Goal: Task Accomplishment & Management: Use online tool/utility

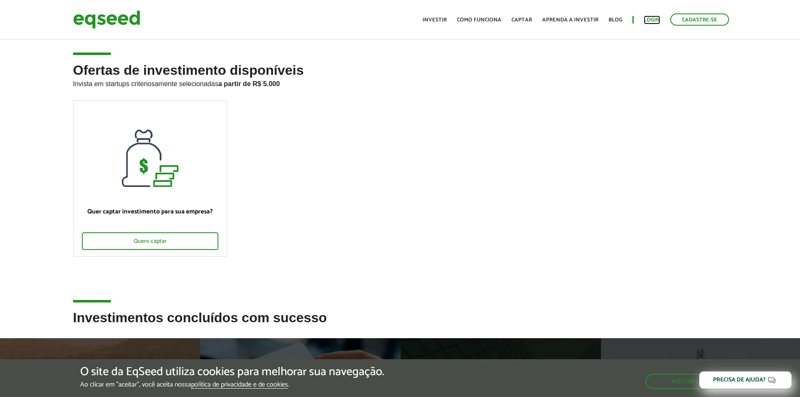
click at [650, 20] on link "Login" at bounding box center [652, 19] width 16 height 5
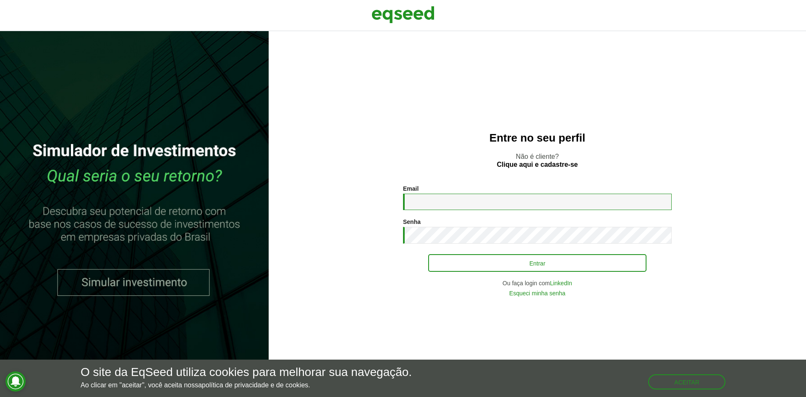
type input "**********"
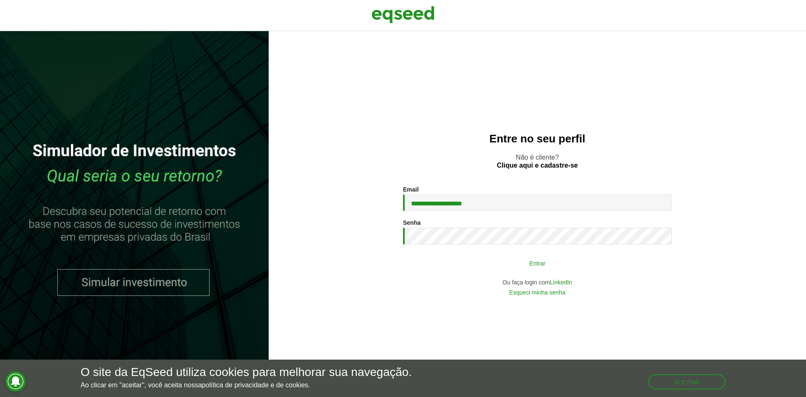
click at [534, 268] on button "Entrar" at bounding box center [537, 263] width 218 height 16
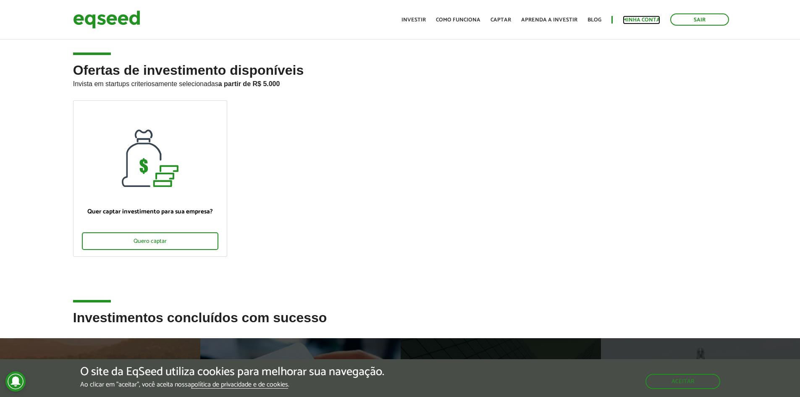
click at [637, 19] on link "Minha conta" at bounding box center [641, 19] width 37 height 5
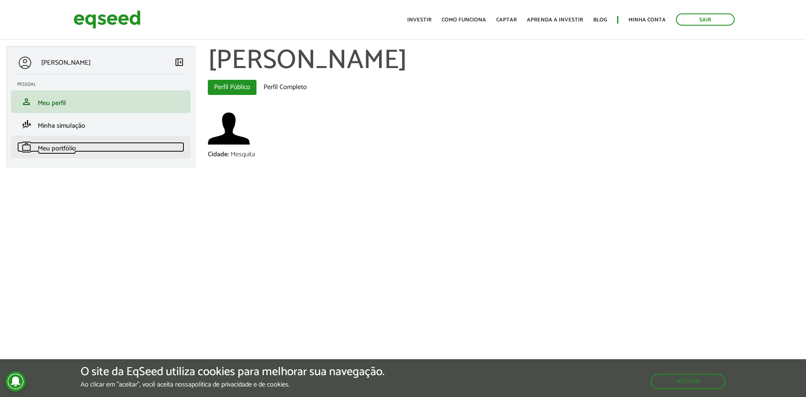
click at [67, 150] on span "Meu portfólio" at bounding box center [57, 148] width 38 height 11
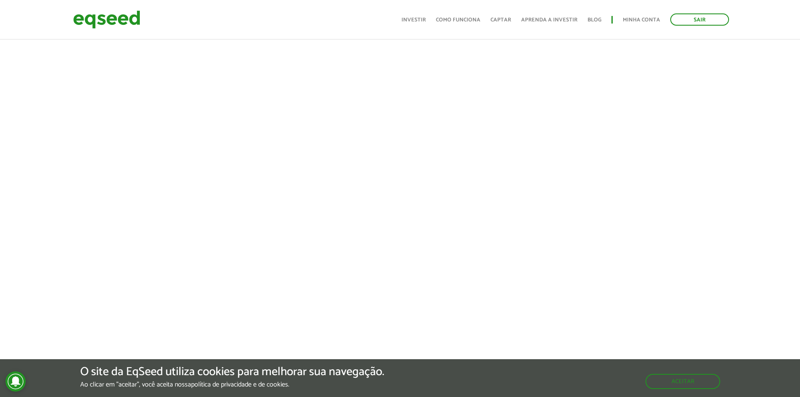
scroll to position [369, 0]
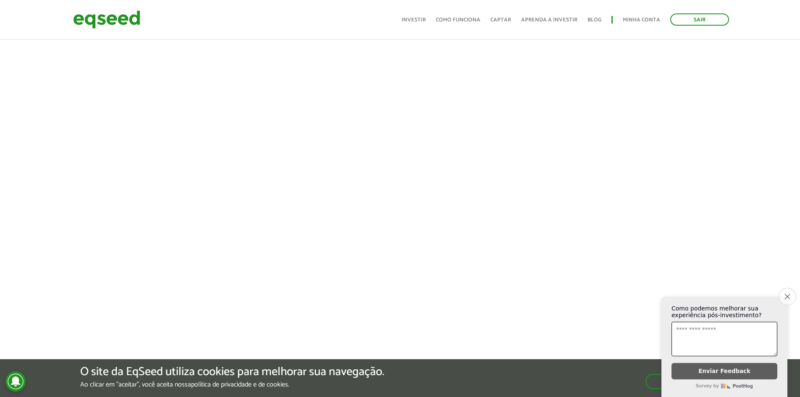
click at [785, 294] on icon "Close survey" at bounding box center [787, 296] width 5 height 5
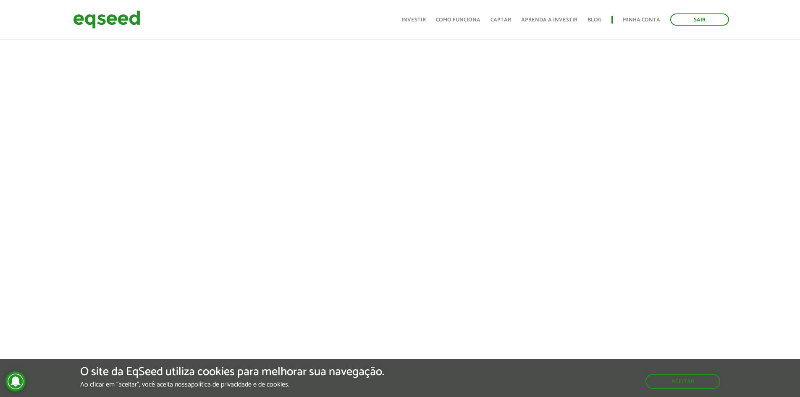
scroll to position [117, 0]
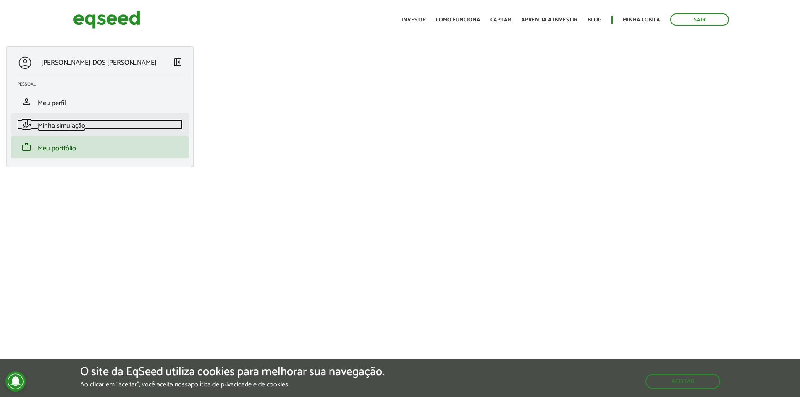
click at [82, 121] on span "Minha simulação" at bounding box center [61, 125] width 47 height 11
click at [77, 123] on span "Minha simulação" at bounding box center [61, 125] width 47 height 11
click at [66, 128] on span "Minha simulação" at bounding box center [61, 125] width 47 height 11
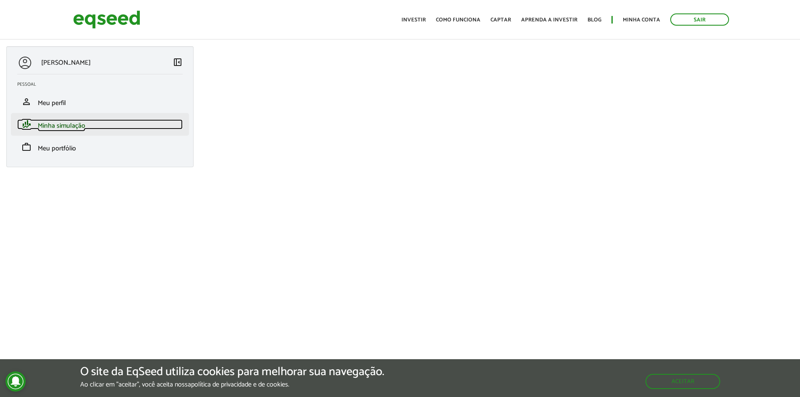
click at [68, 125] on span "Minha simulação" at bounding box center [61, 125] width 47 height 11
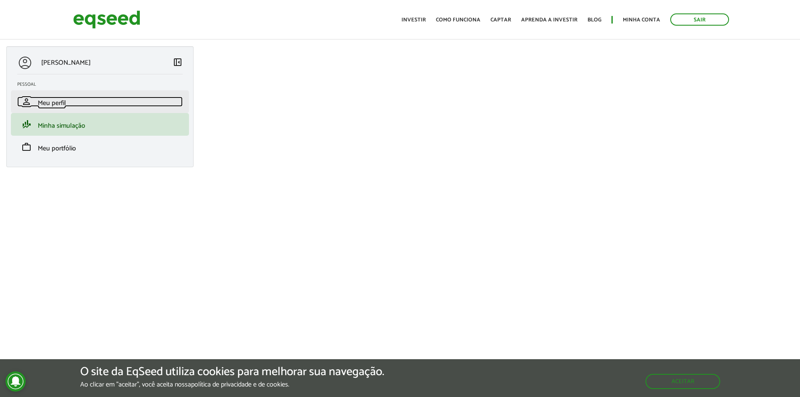
click at [54, 102] on span "Meu perfil" at bounding box center [52, 102] width 28 height 11
